Goal: Information Seeking & Learning: Learn about a topic

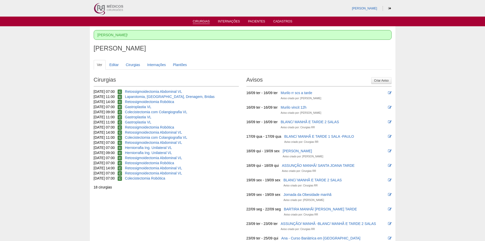
click at [200, 21] on link "Cirurgias" at bounding box center [201, 22] width 17 height 4
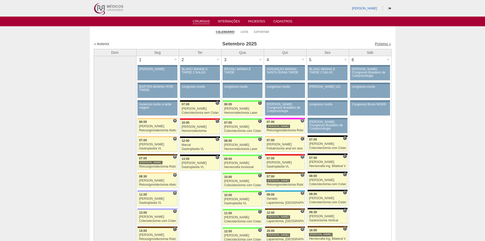
click at [375, 45] on link "Próximo »" at bounding box center [383, 44] width 16 height 4
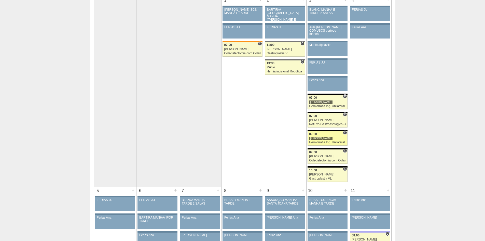
scroll to position [51, 0]
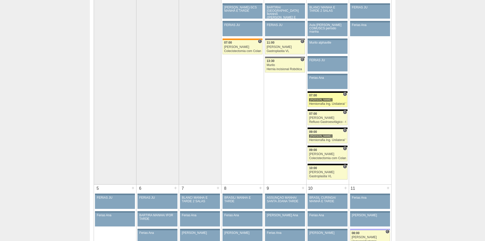
click at [327, 103] on div "Herniorrafia Ing. Unilateral VL" at bounding box center [327, 103] width 37 height 3
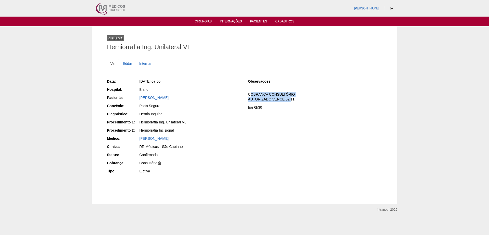
drag, startPoint x: 251, startPoint y: 95, endPoint x: 289, endPoint y: 99, distance: 38.9
click at [289, 99] on p "COBRANÇA CONSULTÓRIO AUTORIZADO VENCE 02/11" at bounding box center [315, 97] width 134 height 10
click at [291, 103] on div "Observações: COBRANÇA CONSULTÓRIO AUTORIZADO VENCE 02/11 hor 6h30" at bounding box center [315, 96] width 134 height 34
drag, startPoint x: 257, startPoint y: 107, endPoint x: 250, endPoint y: 107, distance: 7.1
click at [250, 107] on p "hor 6h30" at bounding box center [315, 107] width 134 height 5
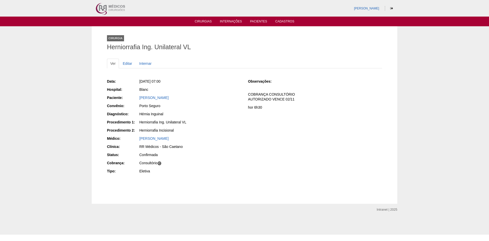
click at [262, 109] on p "hor 6h30" at bounding box center [315, 107] width 134 height 5
